Goal: Information Seeking & Learning: Learn about a topic

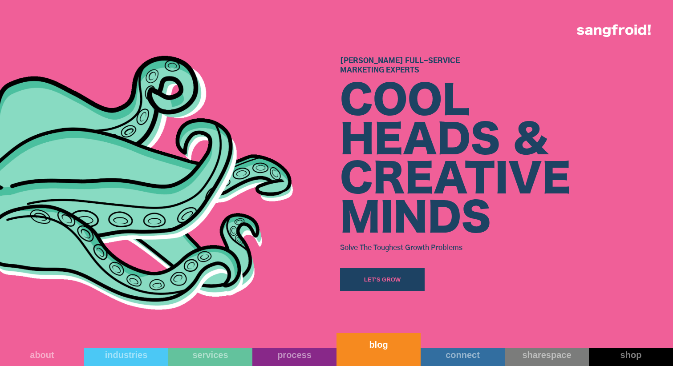
click at [378, 353] on link "blog" at bounding box center [379, 349] width 84 height 33
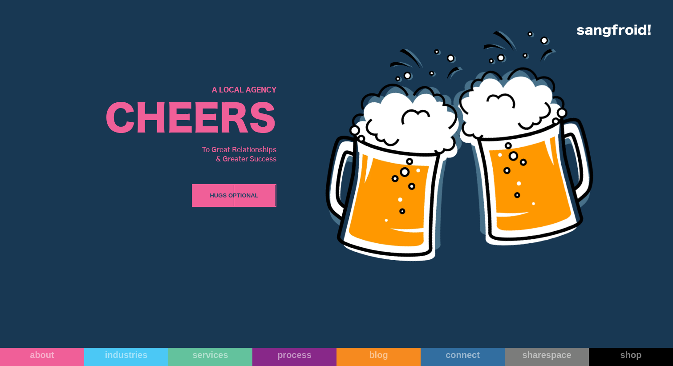
scroll to position [4066, 0]
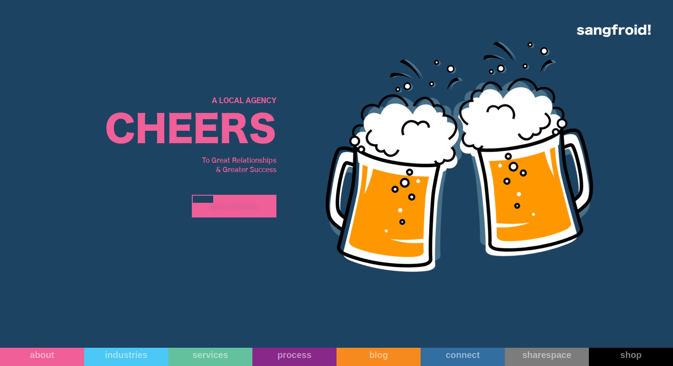
click at [244, 208] on div "Hugs Optional" at bounding box center [234, 206] width 49 height 9
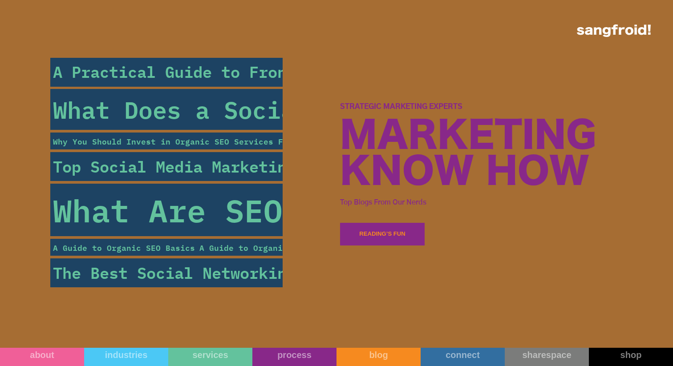
scroll to position [3282, 0]
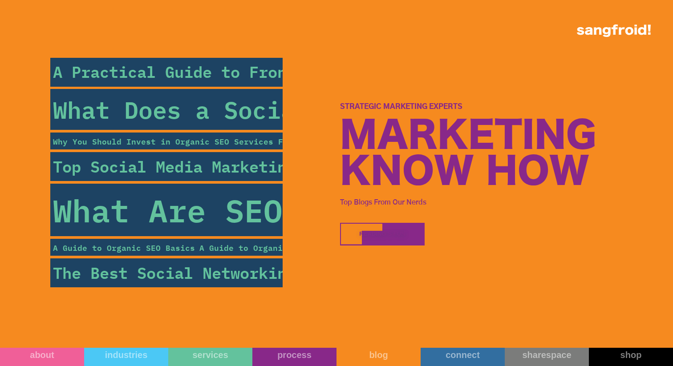
click at [366, 240] on div at bounding box center [372, 241] width 21 height 21
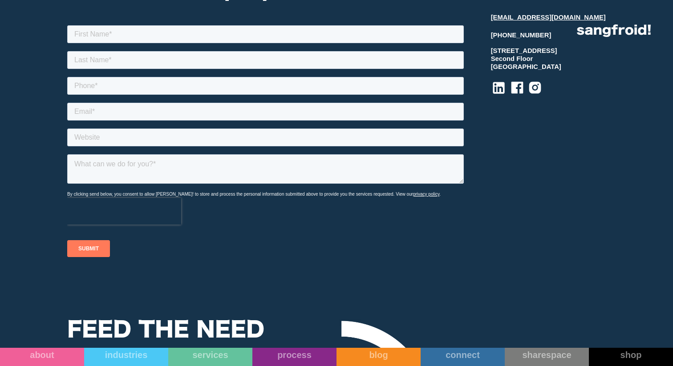
scroll to position [4878, 0]
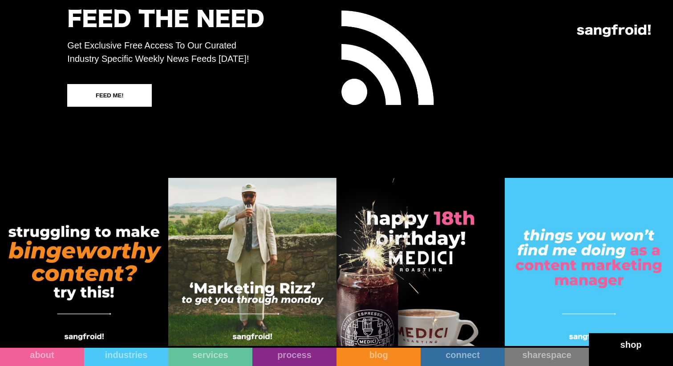
click at [609, 355] on link "shop" at bounding box center [631, 349] width 84 height 33
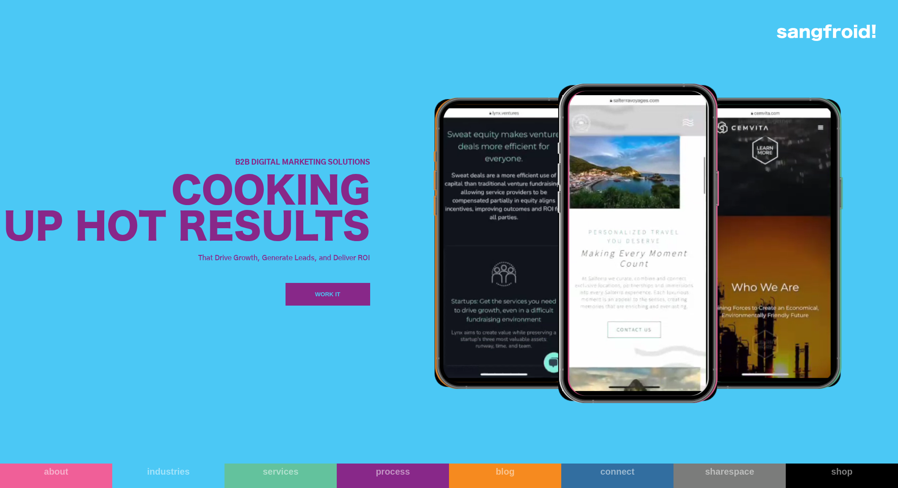
scroll to position [1274, 0]
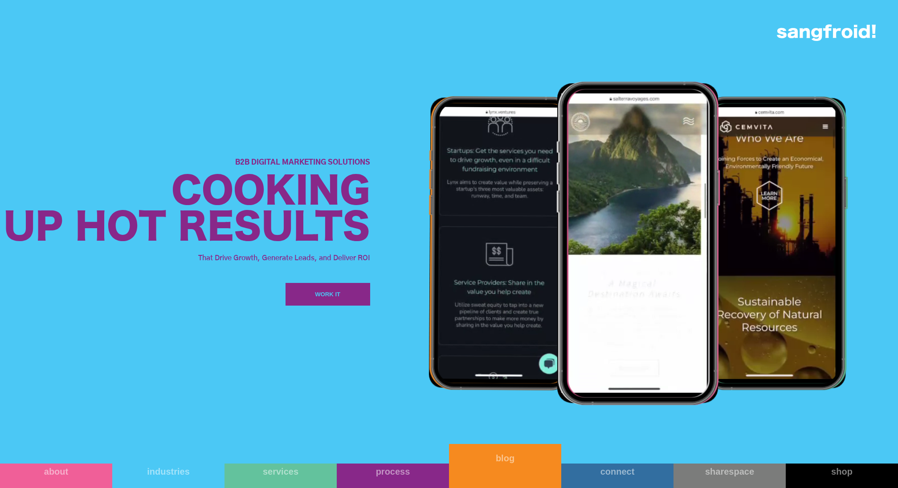
click at [488, 366] on link "blog" at bounding box center [505, 466] width 112 height 44
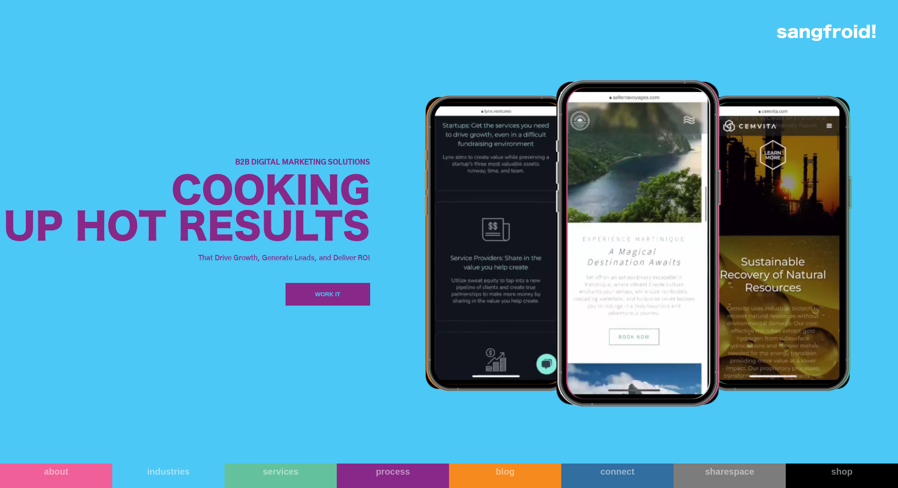
scroll to position [1332, 0]
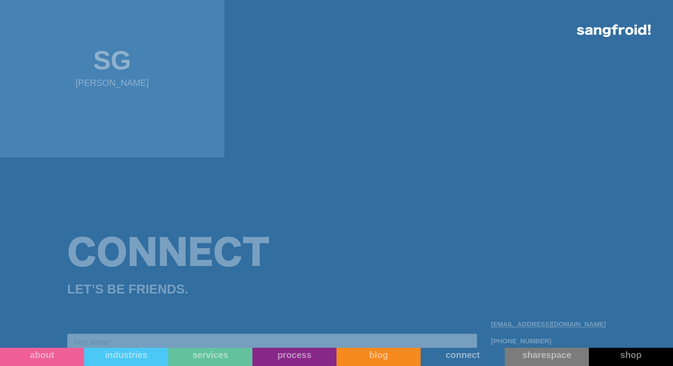
scroll to position [1013, 0]
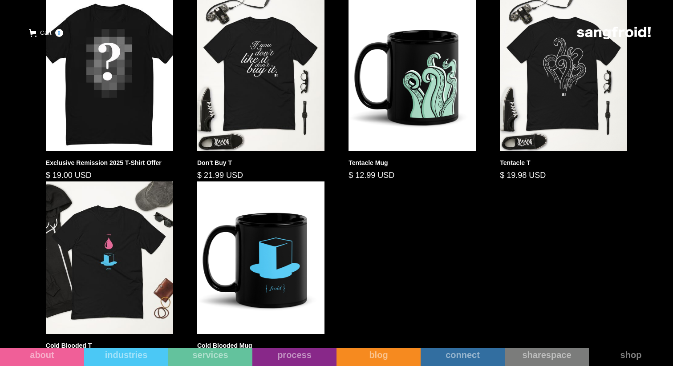
scroll to position [420, 0]
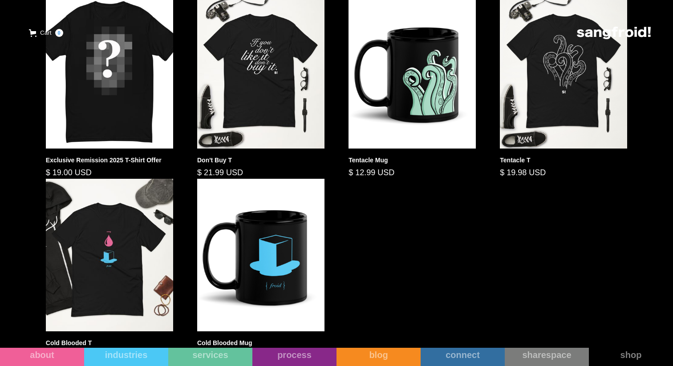
click at [90, 90] on img at bounding box center [109, 72] width 127 height 153
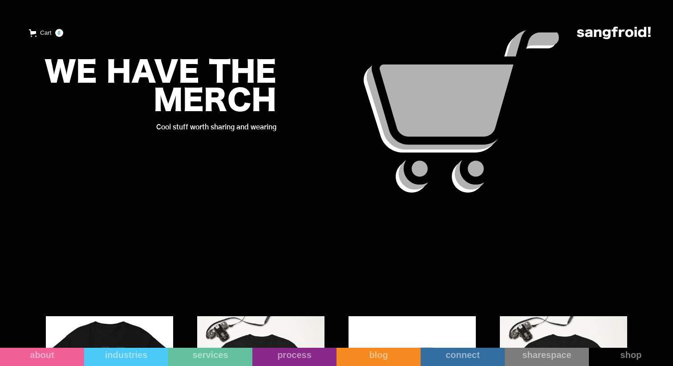
scroll to position [98, 0]
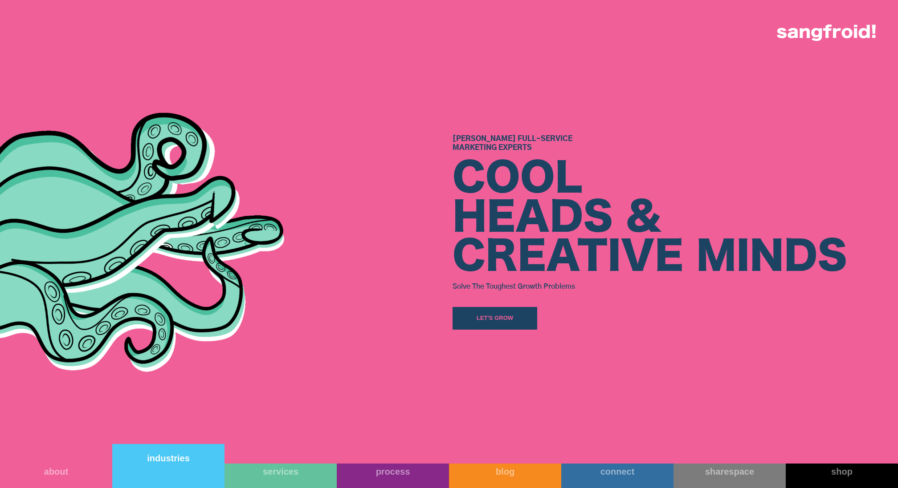
click at [176, 476] on link "industries" at bounding box center [168, 466] width 112 height 44
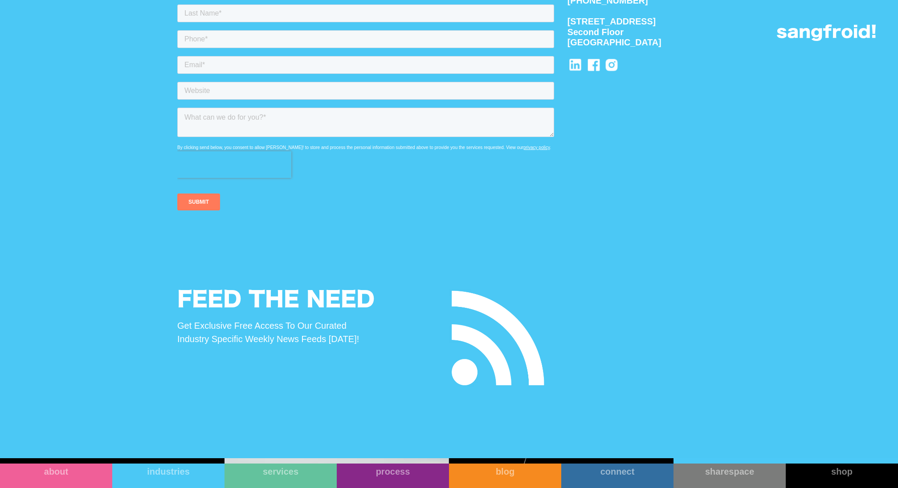
scroll to position [3503, 0]
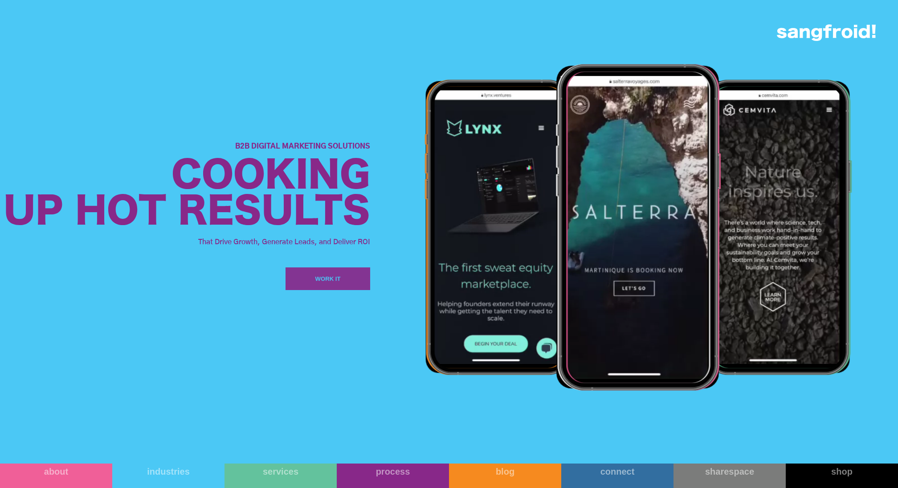
scroll to position [1498, 0]
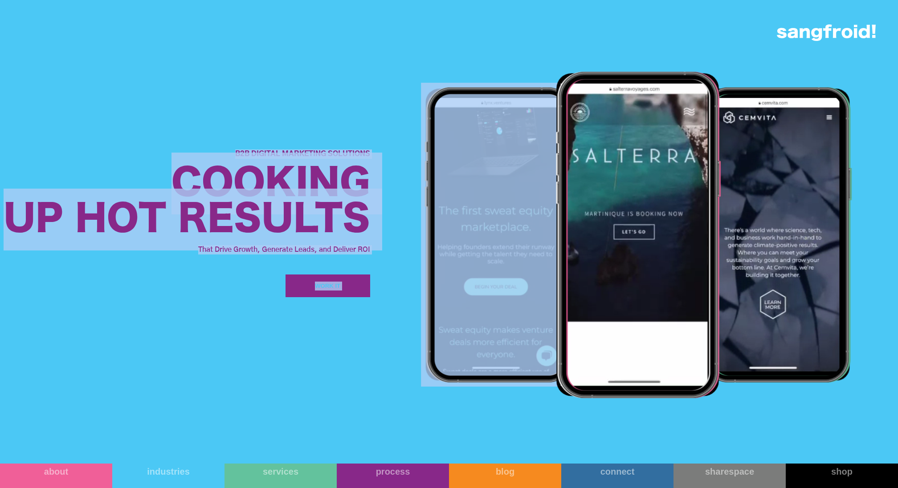
drag, startPoint x: 220, startPoint y: 140, endPoint x: 382, endPoint y: 250, distance: 195.5
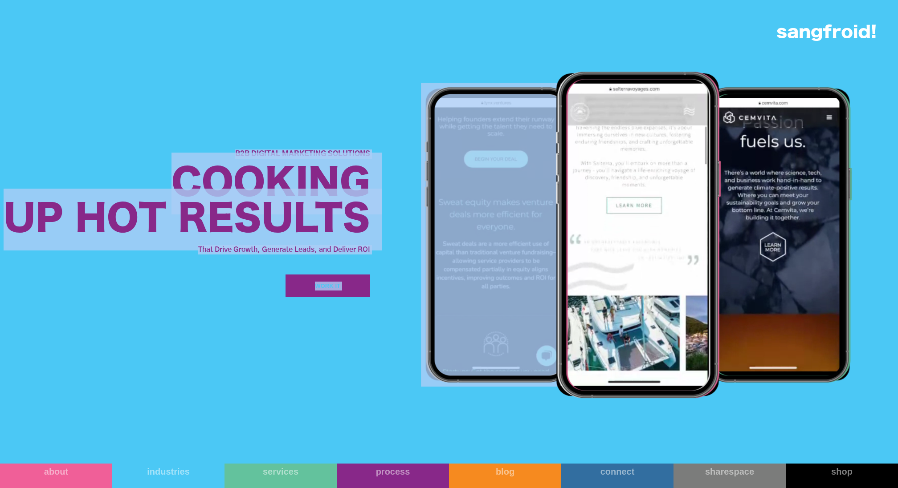
click at [382, 251] on div "B2B Digital Marketing Solutions Cooking Up Hot Results That Drive Growth, Gener…" at bounding box center [449, 224] width 898 height 464
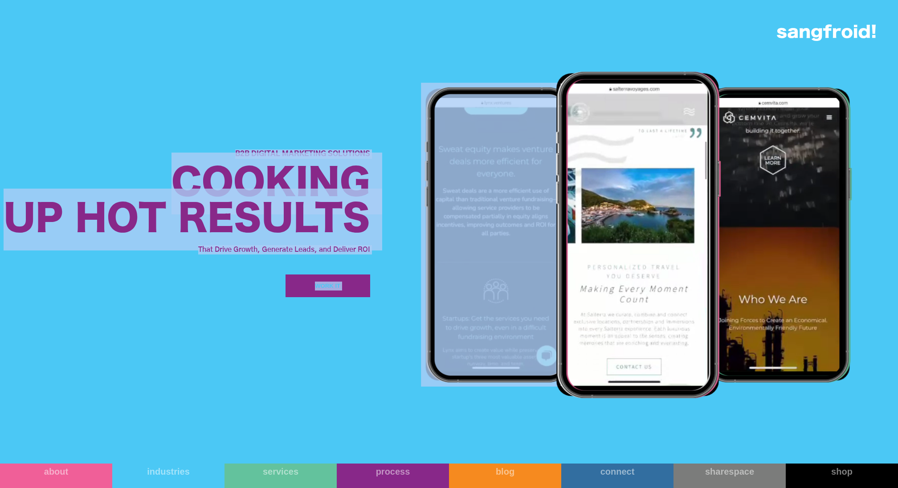
copy div "B2B Digital Marketing Solutions Cooking Up Hot Results That Drive Growth, Gener…"
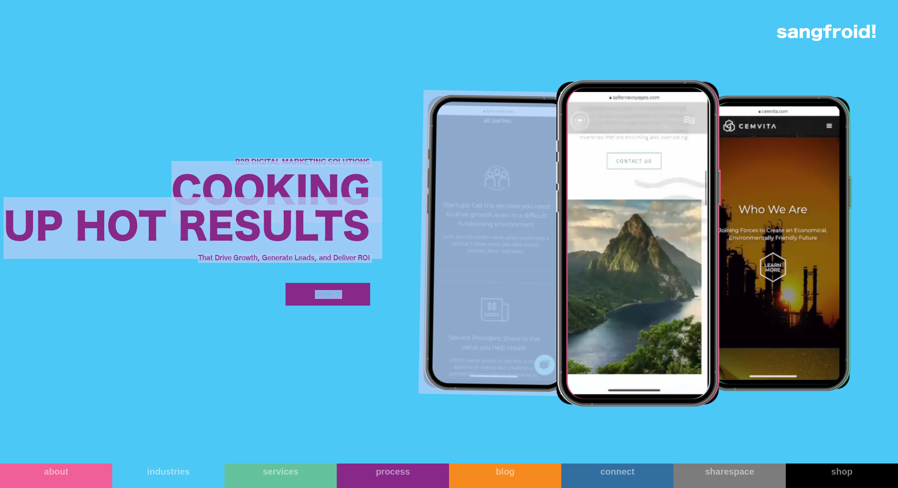
scroll to position [1390, 0]
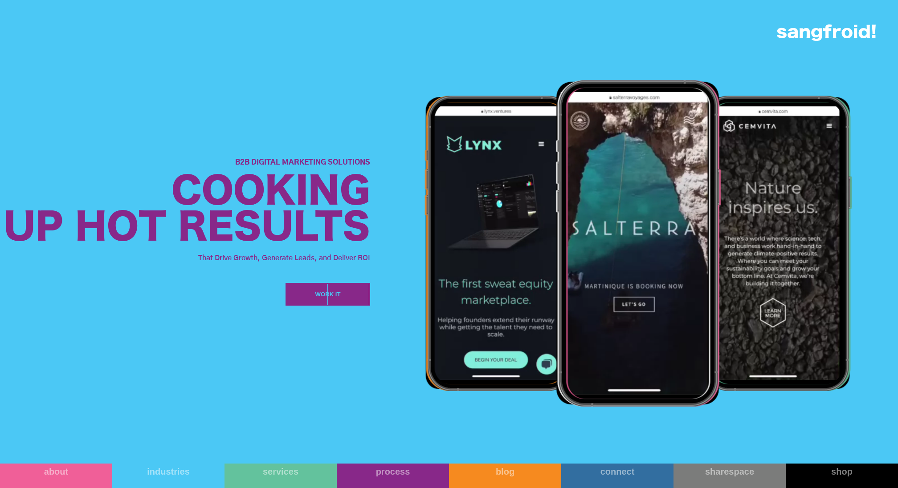
scroll to position [1461, 0]
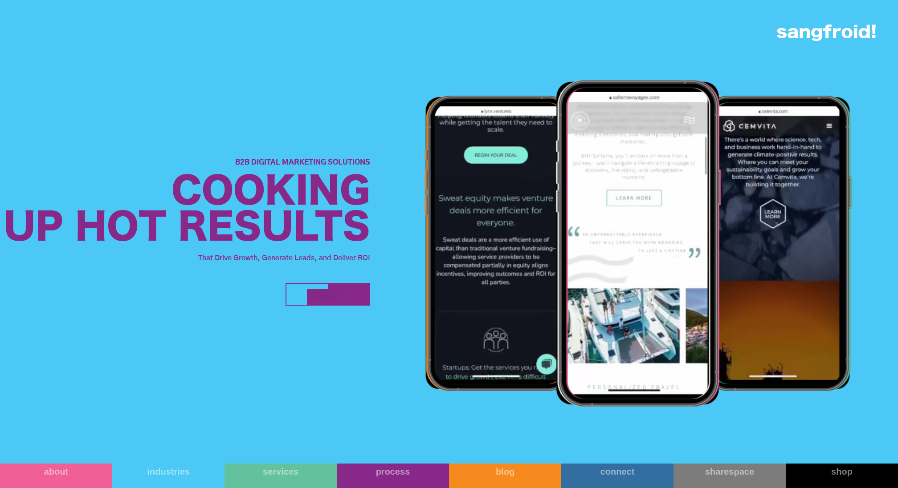
click at [339, 291] on div "WORK IT" at bounding box center [327, 294] width 25 height 9
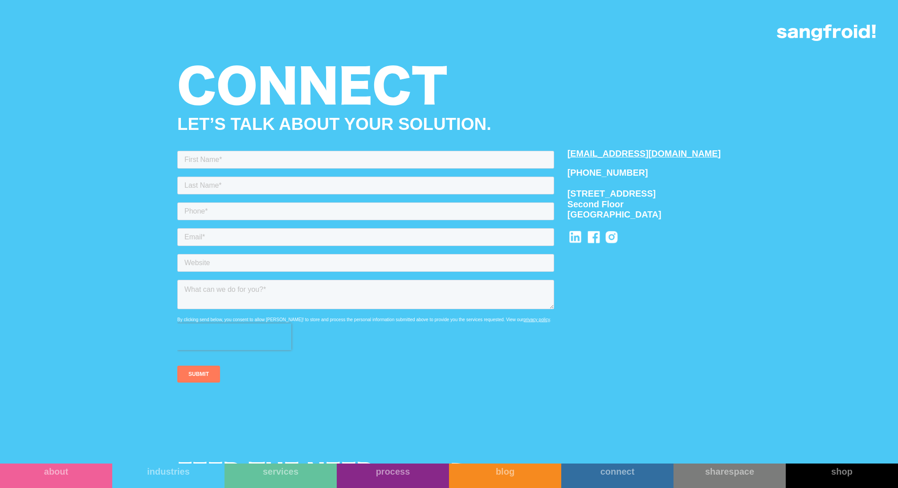
scroll to position [3605, 0]
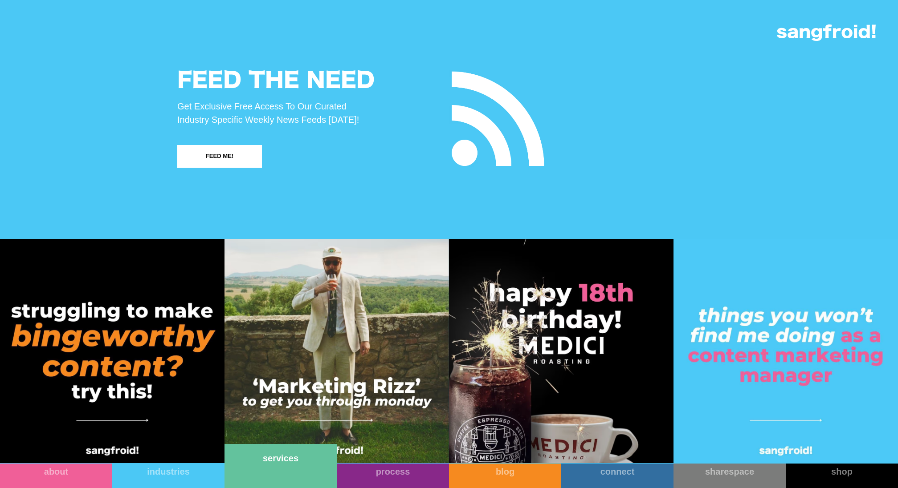
click at [262, 476] on link "services" at bounding box center [280, 466] width 112 height 44
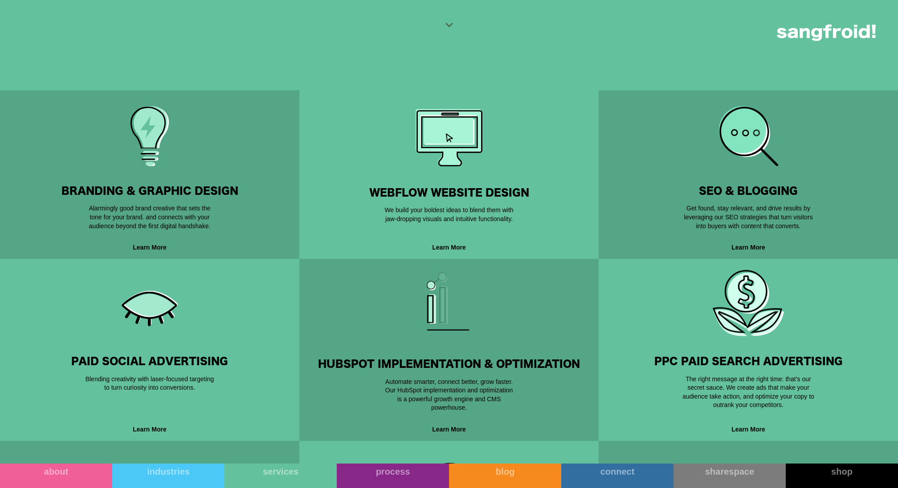
scroll to position [398, 0]
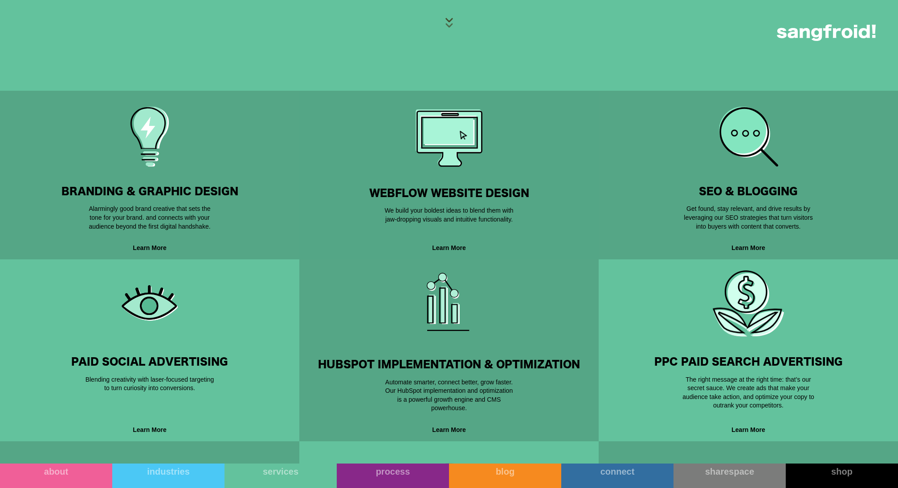
click at [454, 153] on img at bounding box center [448, 138] width 67 height 57
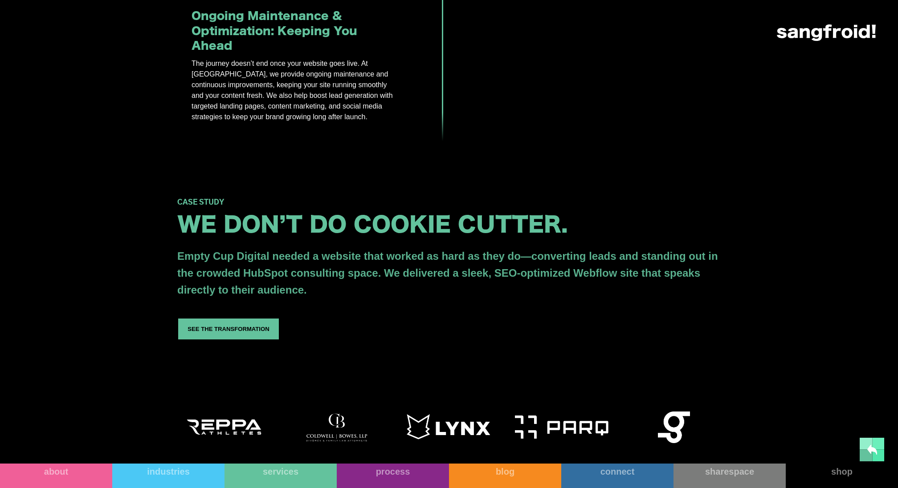
scroll to position [1193, 0]
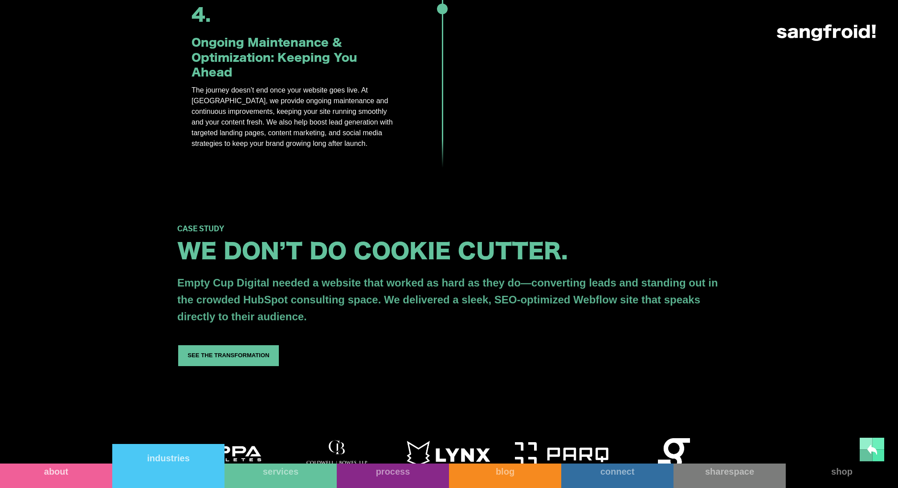
click at [167, 477] on link "industries" at bounding box center [168, 466] width 112 height 44
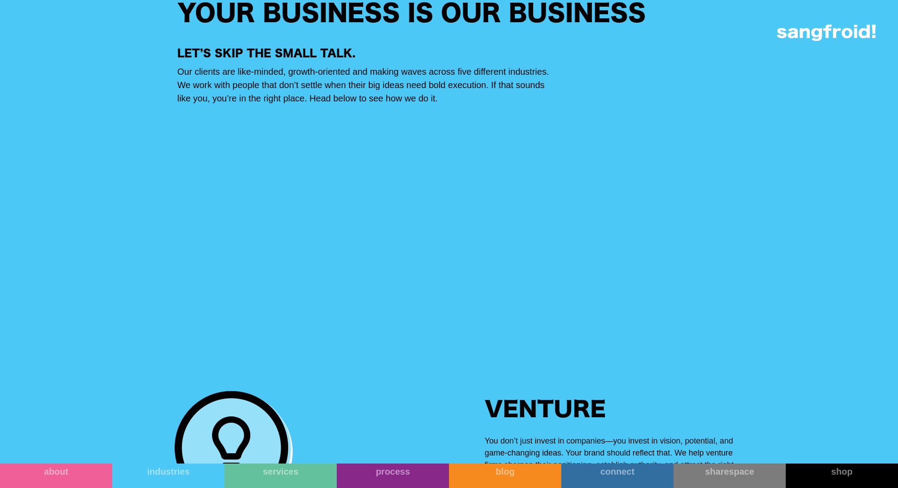
scroll to position [831, 0]
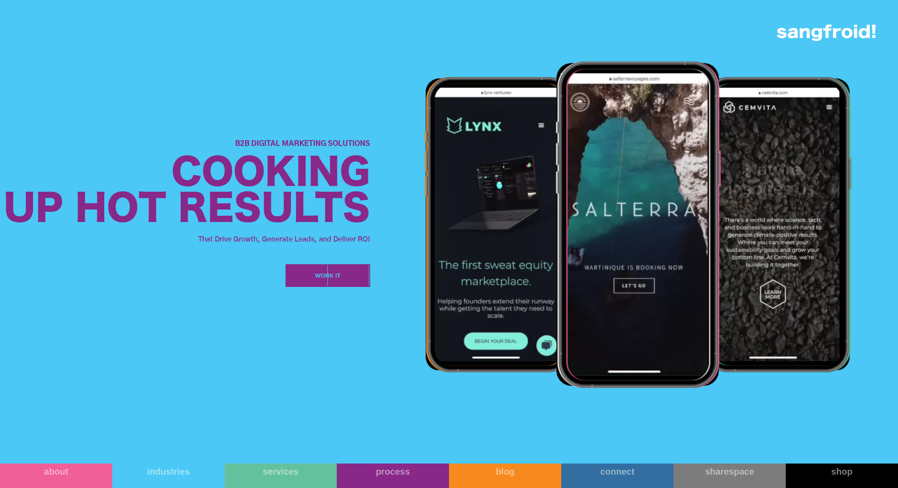
scroll to position [1489, 0]
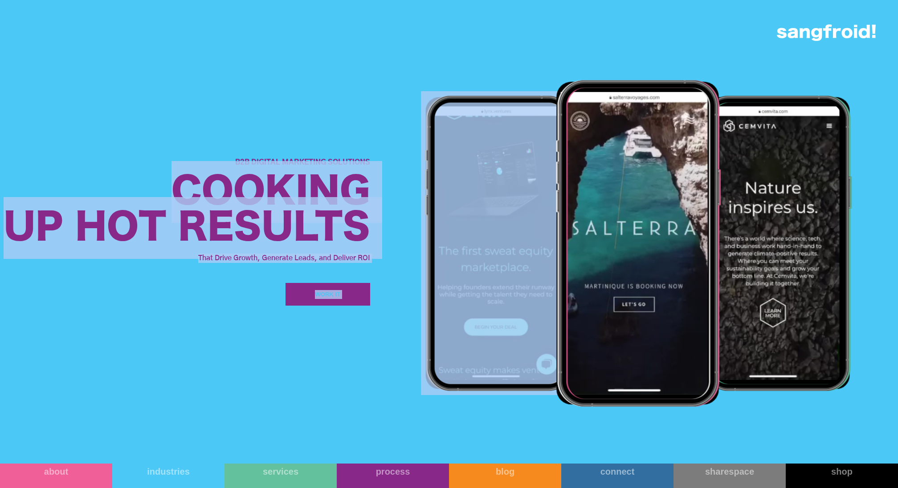
drag, startPoint x: 178, startPoint y: 188, endPoint x: 386, endPoint y: 245, distance: 215.3
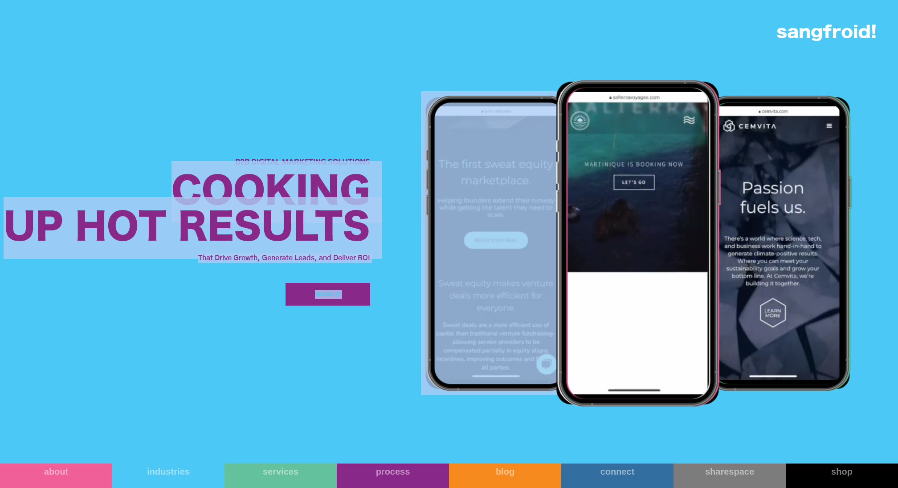
click at [386, 245] on div "B2B Digital Marketing Solutions Cooking Up Hot Results That Drive Growth, Gener…" at bounding box center [449, 232] width 898 height 464
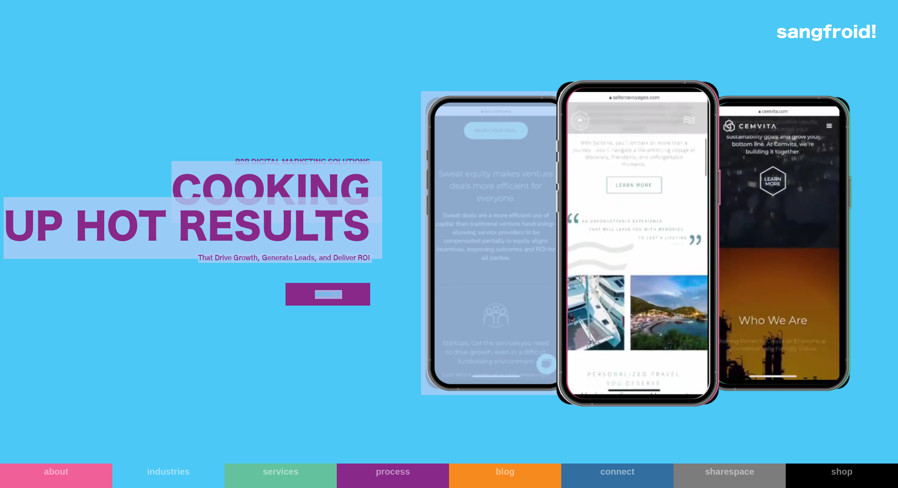
click at [386, 245] on div at bounding box center [637, 243] width 520 height 464
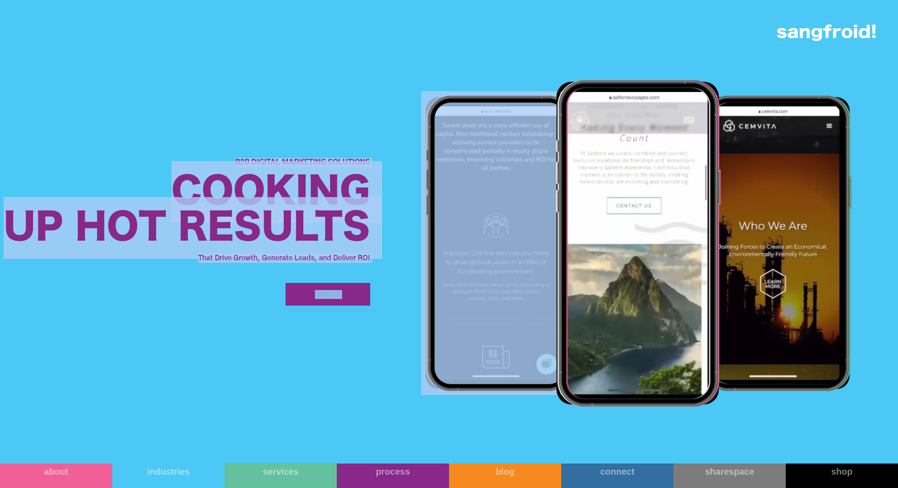
drag, startPoint x: 380, startPoint y: 266, endPoint x: 211, endPoint y: 160, distance: 199.6
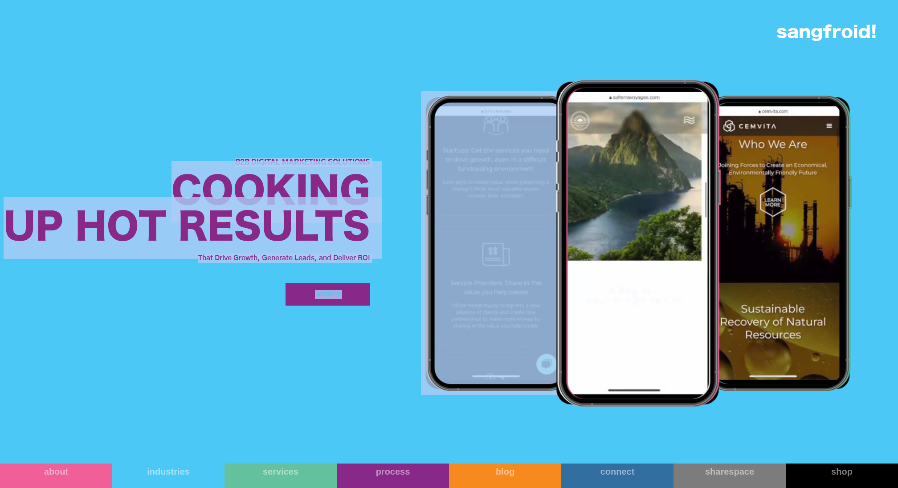
click at [211, 160] on div "B2B Digital Marketing Solutions Cooking Up Hot Results That Drive Growth, Gener…" at bounding box center [449, 232] width 898 height 464
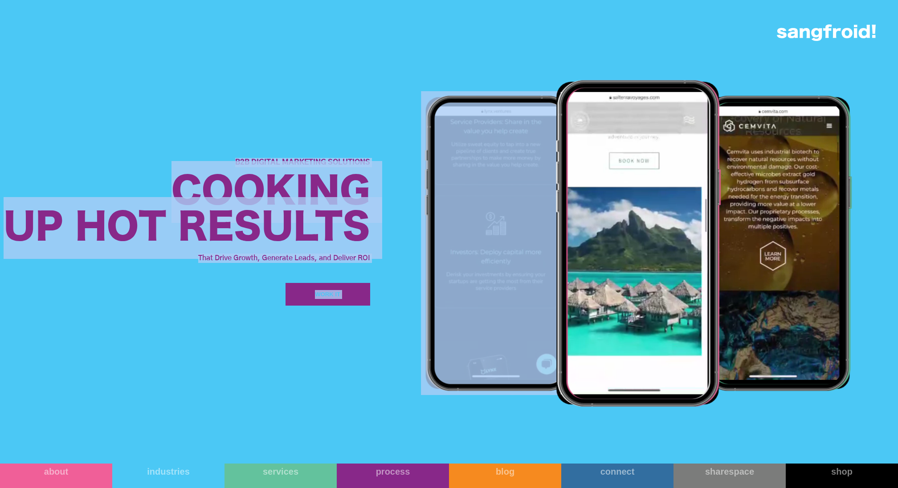
click at [394, 183] on div at bounding box center [637, 243] width 520 height 464
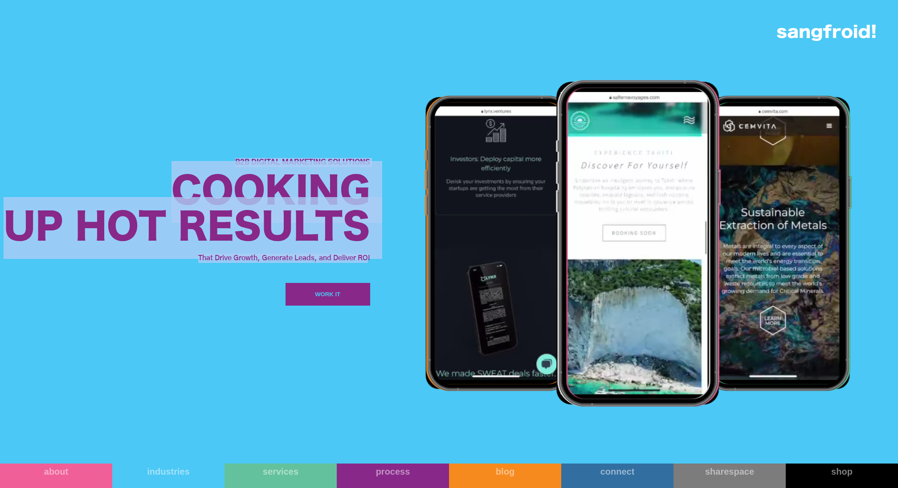
drag, startPoint x: 233, startPoint y: 158, endPoint x: 368, endPoint y: 254, distance: 166.0
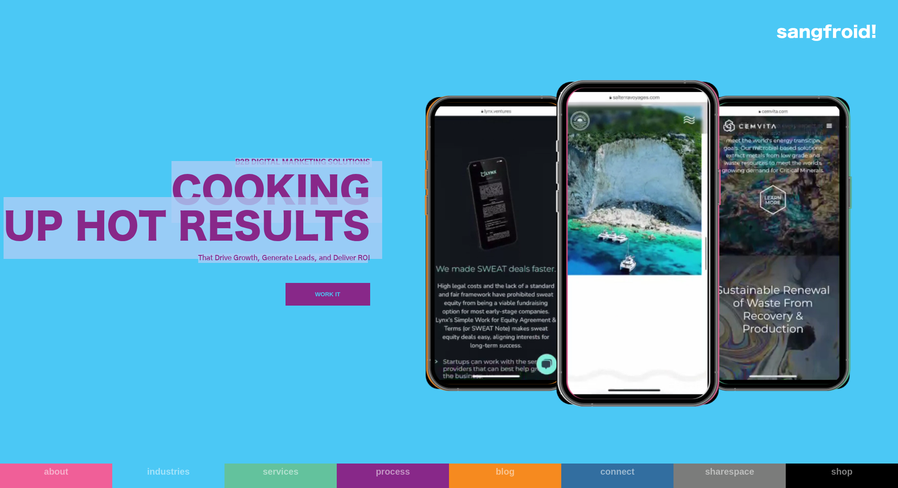
click at [368, 254] on div "B2B Digital Marketing Solutions Cooking Up Hot Results That Drive Growth, Gener…" at bounding box center [187, 232] width 366 height 148
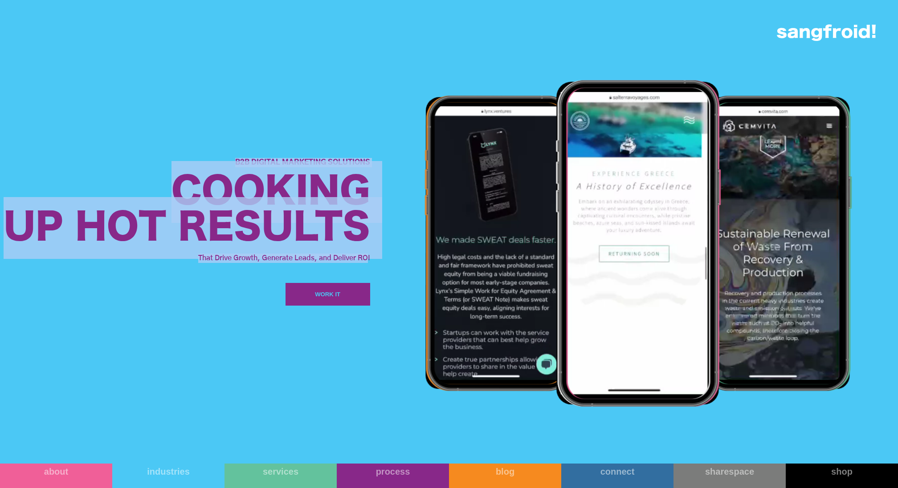
copy div "B2B Digital Marketing Solutions Cooking Up Hot Results That Drive Growth, Gener…"
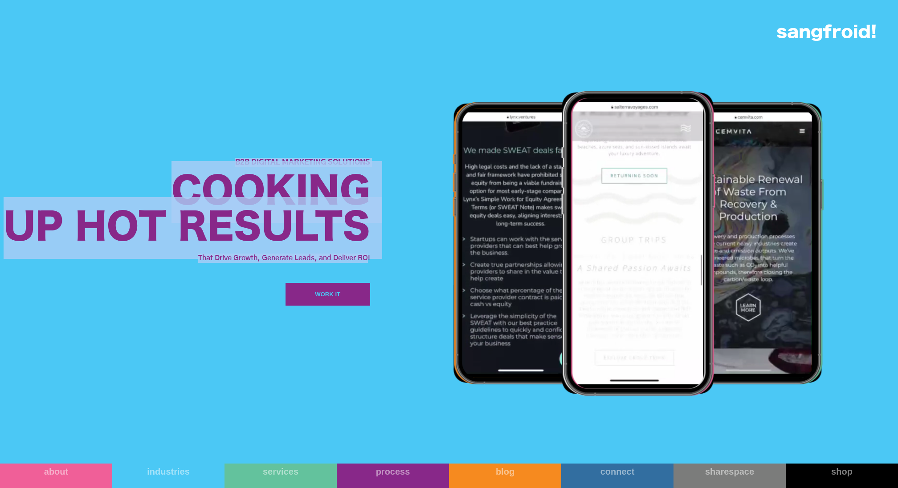
scroll to position [1152, 0]
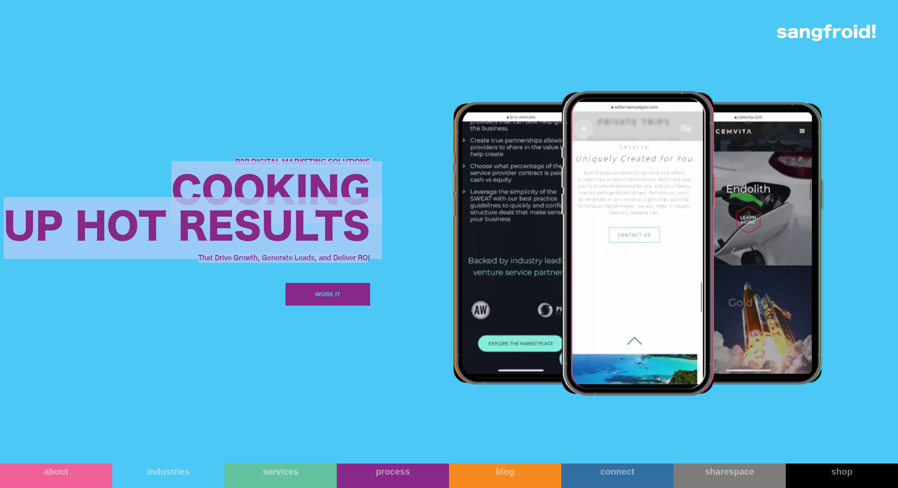
click at [234, 74] on div "B2B Digital Marketing Solutions Cooking Up Hot Results That Drive Growth, Gener…" at bounding box center [185, 232] width 370 height 464
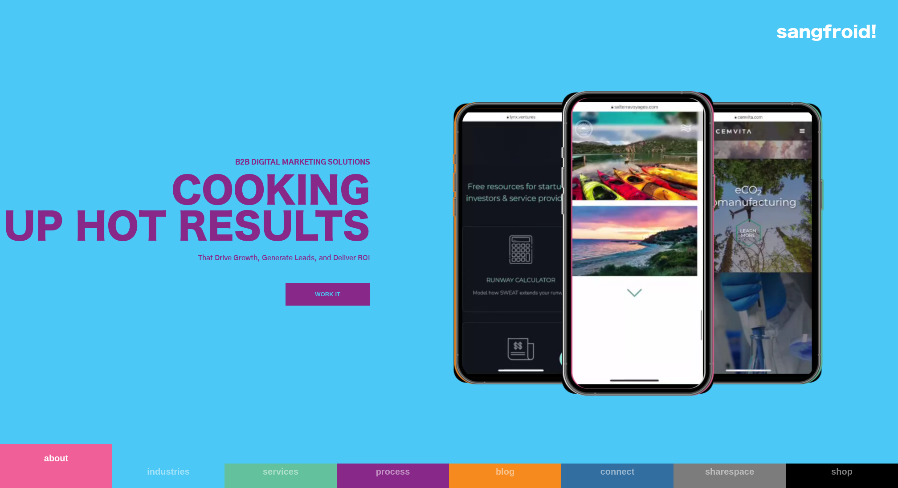
click at [72, 366] on link "about" at bounding box center [56, 466] width 112 height 44
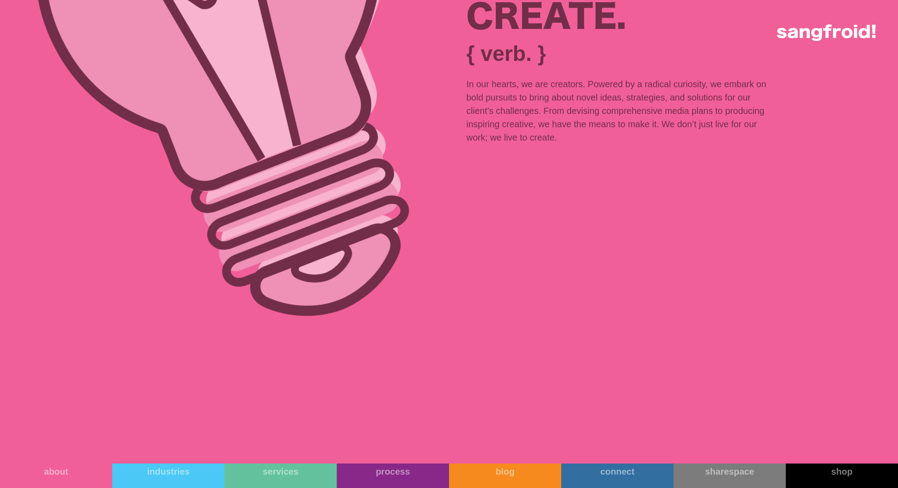
scroll to position [7759, 0]
